Goal: Complete application form

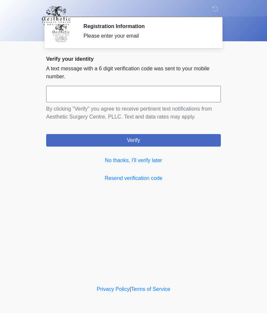
click at [160, 163] on link "No thanks, I'll verify later" at bounding box center [133, 160] width 175 height 8
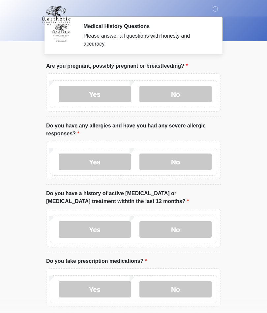
click at [194, 100] on label "No" at bounding box center [176, 94] width 72 height 16
click at [198, 165] on label "No" at bounding box center [176, 161] width 72 height 16
click at [192, 236] on label "No" at bounding box center [176, 229] width 72 height 16
click at [98, 286] on label "Yes" at bounding box center [95, 289] width 72 height 16
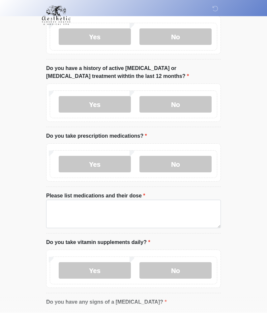
scroll to position [125, 0]
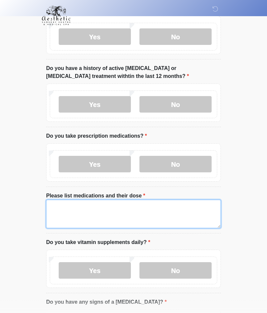
click at [172, 211] on textarea "Please list medications and their dose" at bounding box center [133, 214] width 175 height 28
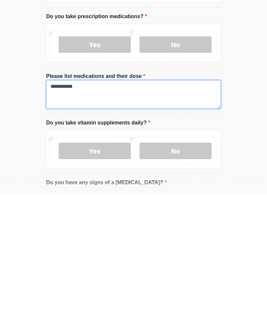
type textarea "**********"
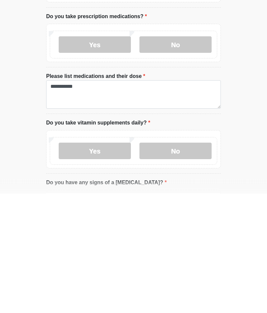
click at [111, 262] on label "Yes" at bounding box center [95, 270] width 72 height 16
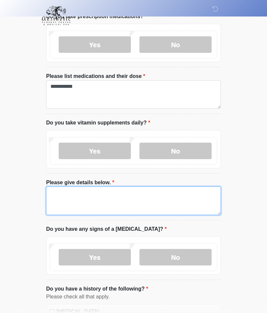
click at [161, 200] on textarea "Please give details below." at bounding box center [133, 200] width 175 height 28
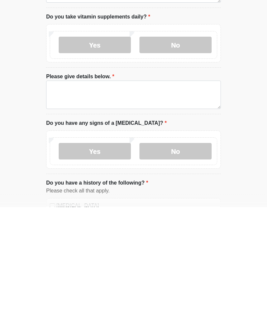
click at [188, 143] on label "No" at bounding box center [176, 151] width 72 height 16
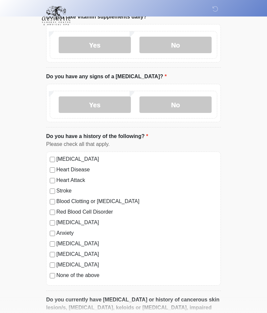
click at [193, 104] on label "No" at bounding box center [176, 104] width 72 height 16
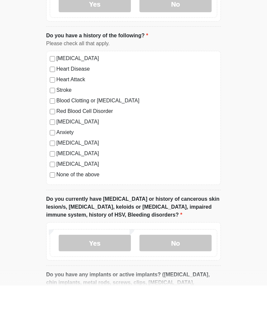
scroll to position [451, 0]
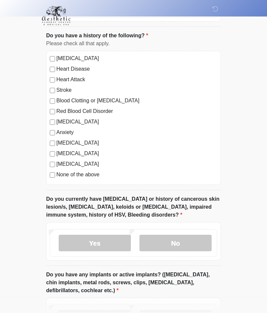
click at [107, 60] on label "[MEDICAL_DATA]" at bounding box center [136, 58] width 161 height 8
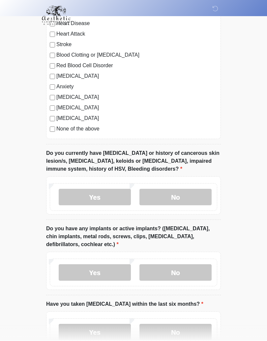
scroll to position [518, 0]
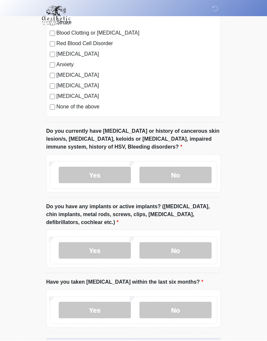
click at [190, 176] on label "No" at bounding box center [176, 175] width 72 height 16
click at [195, 249] on label "No" at bounding box center [176, 250] width 72 height 16
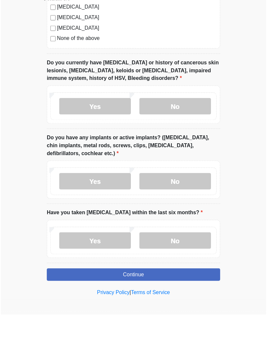
scroll to position [565, 0]
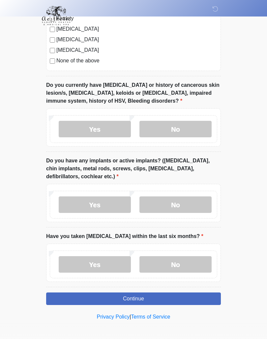
click at [193, 269] on label "No" at bounding box center [176, 264] width 72 height 16
click at [202, 301] on button "Continue" at bounding box center [133, 298] width 175 height 13
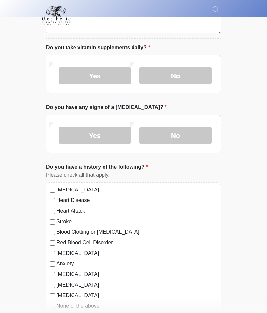
scroll to position [0, 0]
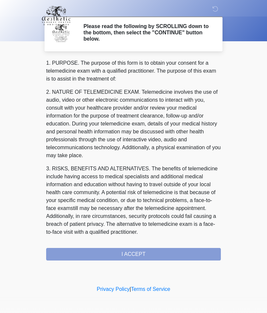
click at [193, 256] on div "1. PURPOSE. The purpose of this form is to obtain your consent for a telemedici…" at bounding box center [133, 159] width 175 height 201
click at [168, 253] on div "1. PURPOSE. The purpose of this form is to obtain your consent for a telemedici…" at bounding box center [133, 159] width 175 height 201
click at [145, 254] on div "1. PURPOSE. The purpose of this form is to obtain your consent for a telemedici…" at bounding box center [133, 159] width 175 height 201
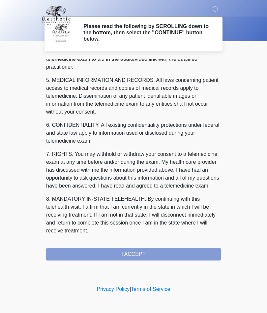
click at [151, 256] on button "I ACCEPT" at bounding box center [133, 254] width 175 height 13
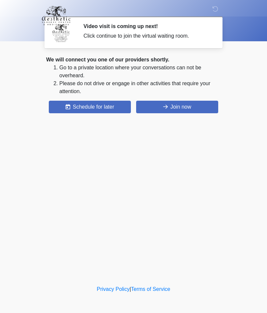
click at [198, 112] on button "Join now" at bounding box center [177, 107] width 82 height 13
